Goal: Check status: Check status

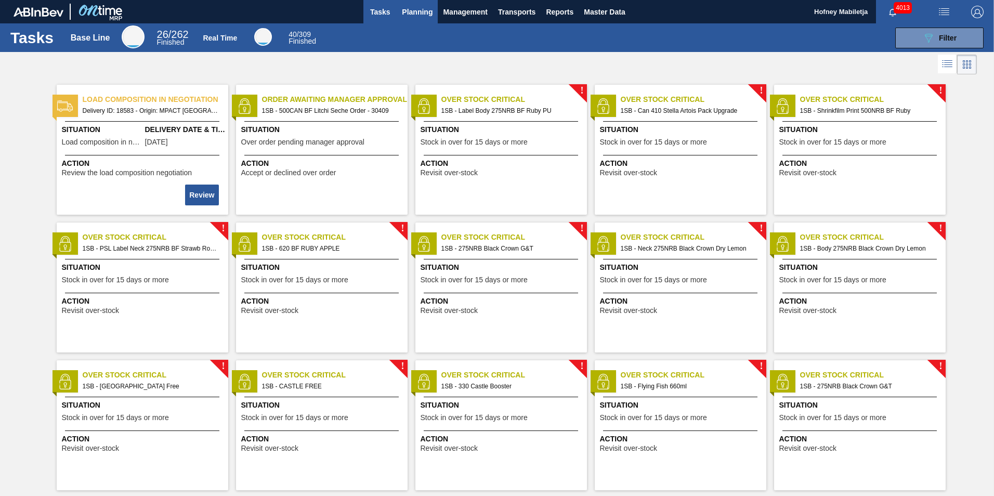
click at [413, 10] on span "Planning" at bounding box center [417, 12] width 31 height 12
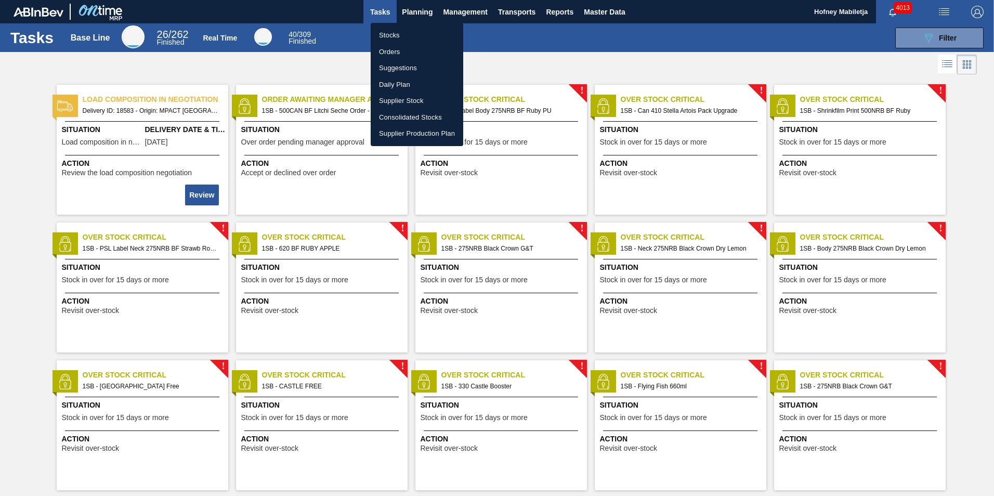
click at [391, 50] on li "Orders" at bounding box center [417, 52] width 93 height 17
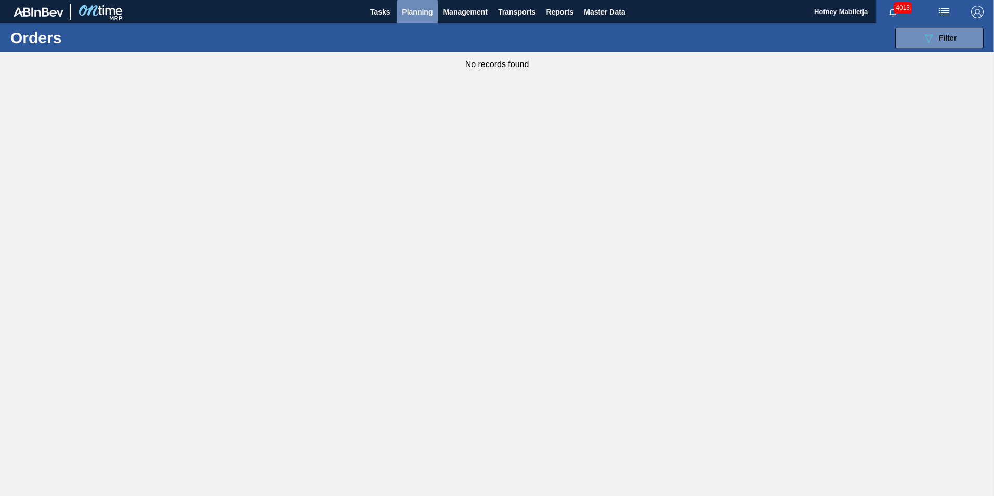
click at [415, 10] on span "Planning" at bounding box center [417, 12] width 31 height 12
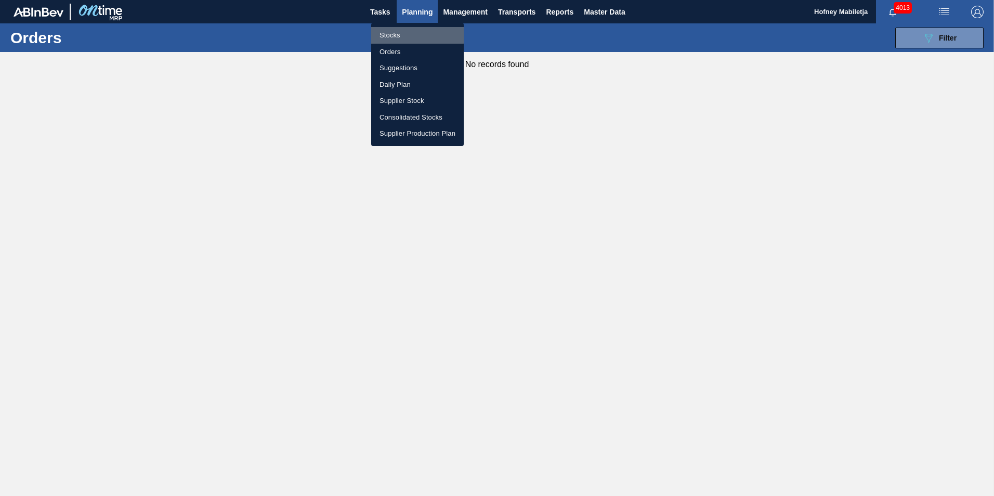
click at [390, 31] on li "Stocks" at bounding box center [417, 35] width 93 height 17
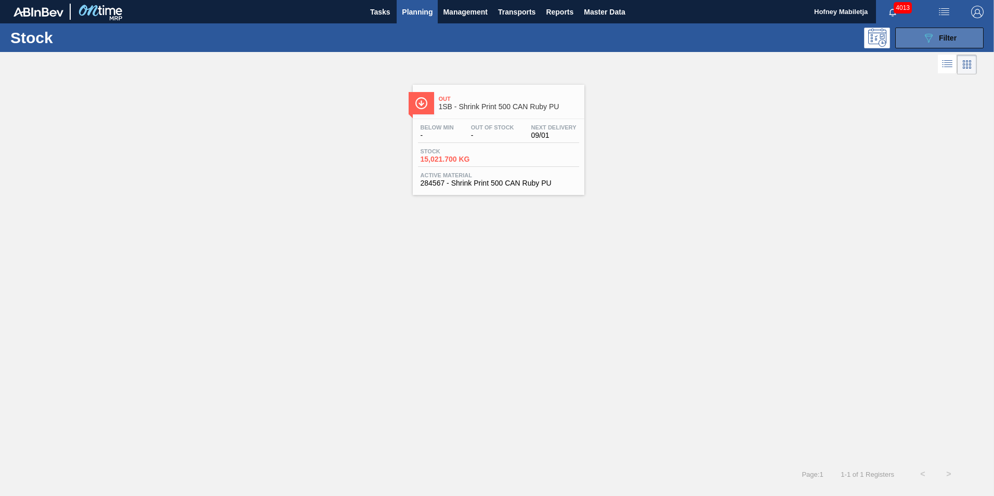
click at [947, 35] on span "Filter" at bounding box center [948, 38] width 18 height 8
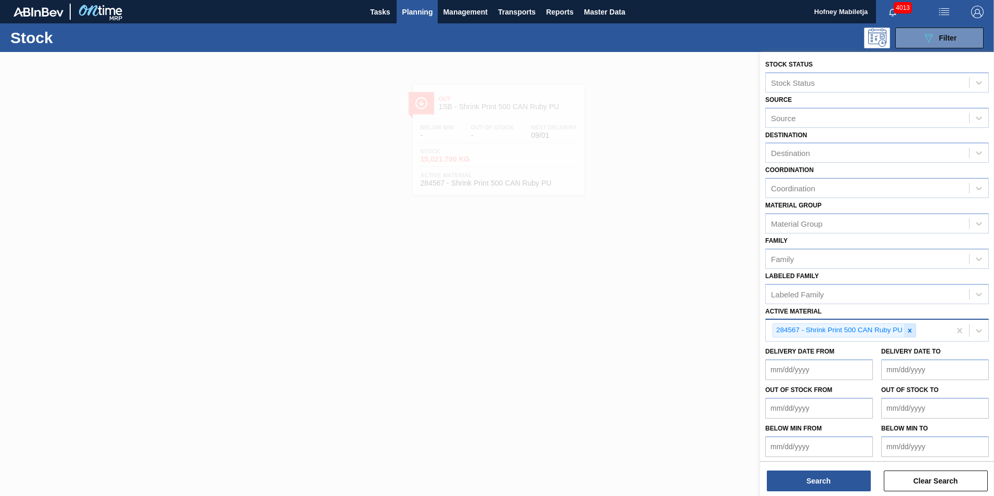
click at [907, 329] on icon at bounding box center [909, 330] width 7 height 7
paste Material "275049"
type Material "275049"
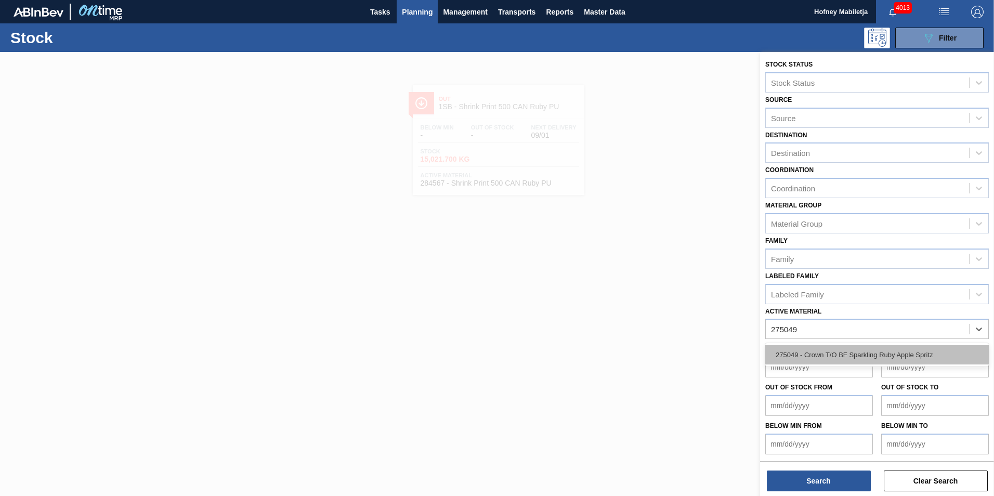
click at [821, 352] on div "275049 - Crown T/O BF Sparkling Ruby Apple Spritz" at bounding box center [876, 354] width 223 height 19
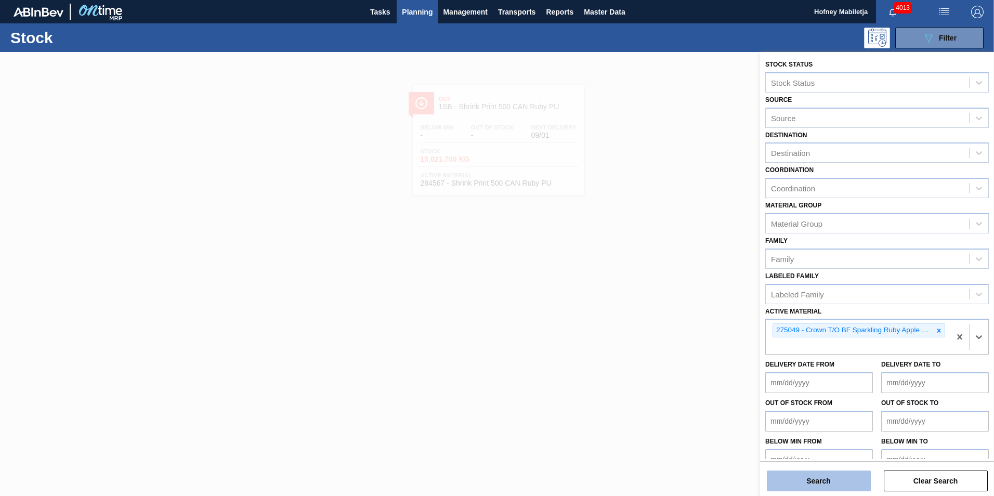
click at [839, 479] on button "Search" at bounding box center [819, 480] width 104 height 21
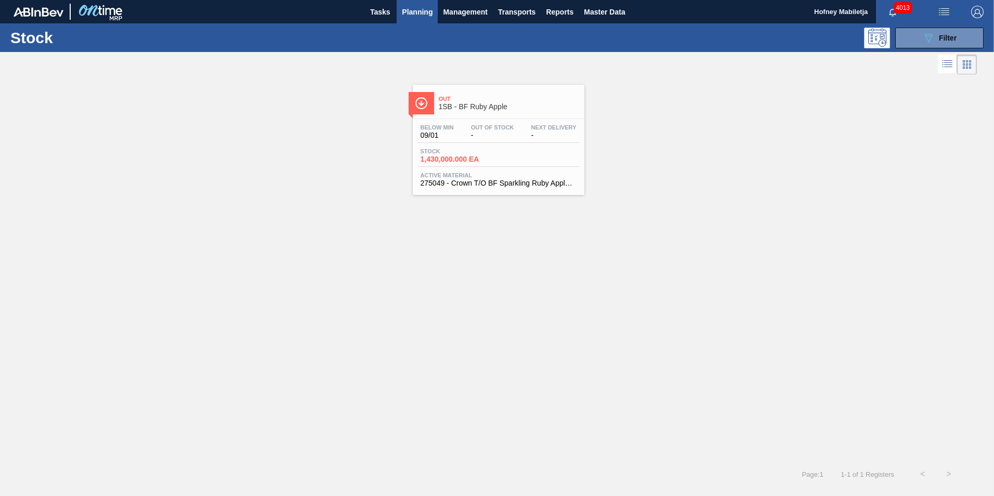
click at [518, 162] on div "Stock 1,430,000.000 EA" at bounding box center [498, 157] width 161 height 19
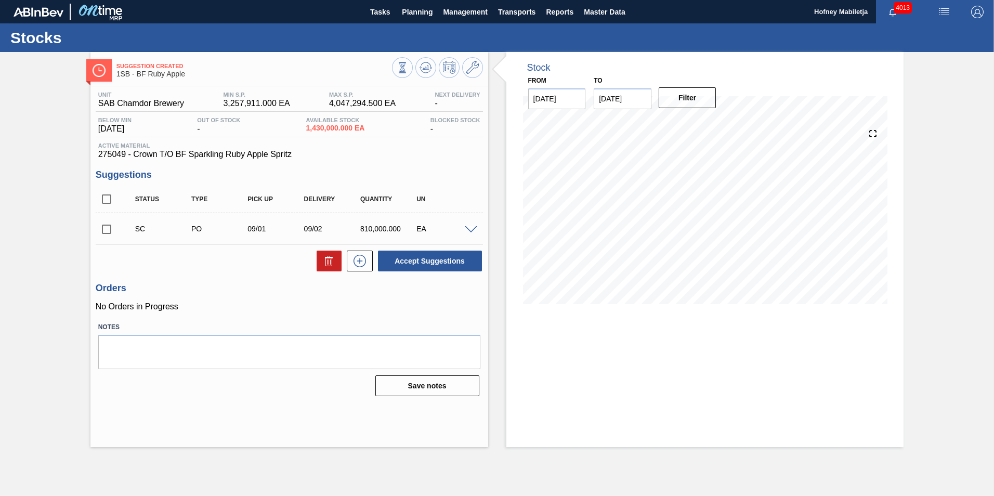
click at [107, 227] on input "checkbox" at bounding box center [107, 229] width 22 height 22
click at [429, 258] on button "Accept Suggestions" at bounding box center [430, 260] width 104 height 21
checkbox input "false"
